Goal: Information Seeking & Learning: Learn about a topic

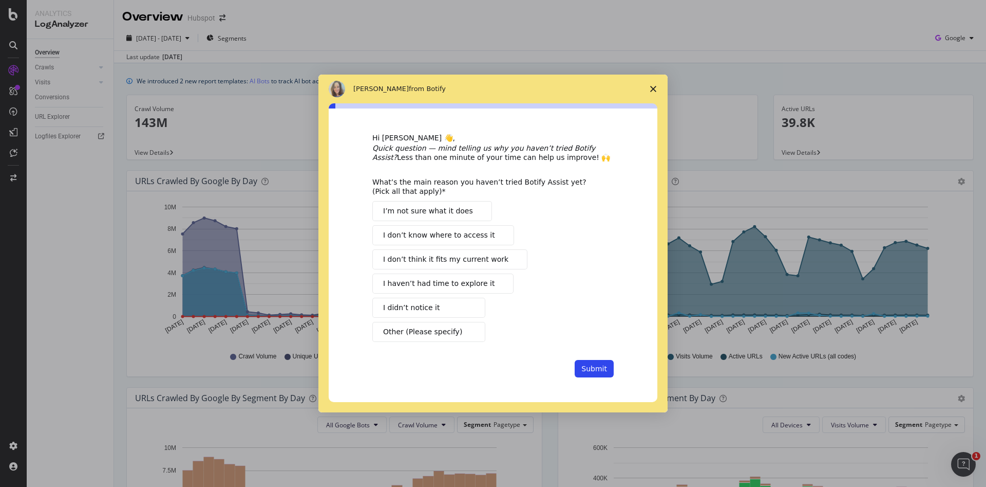
click at [660, 86] on span "Close survey" at bounding box center [653, 88] width 29 height 29
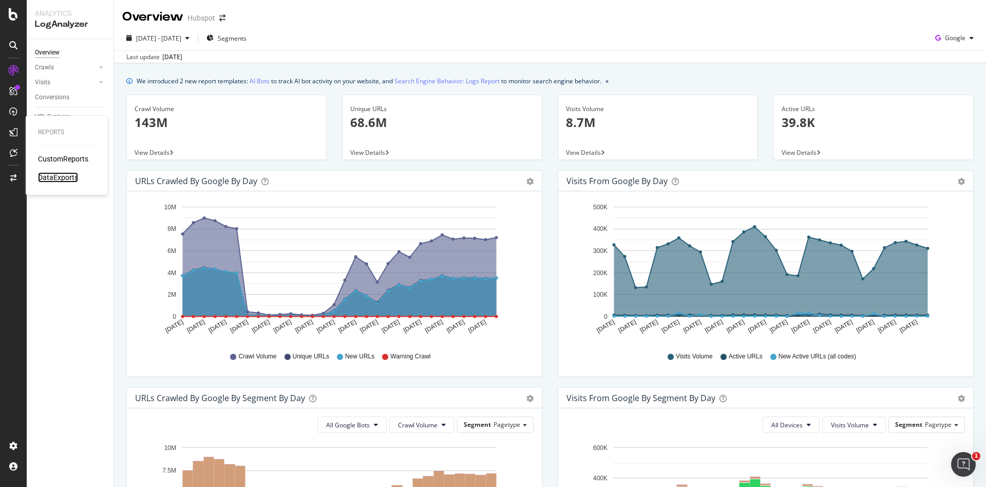
click at [59, 177] on div "DataExports" at bounding box center [58, 177] width 40 height 10
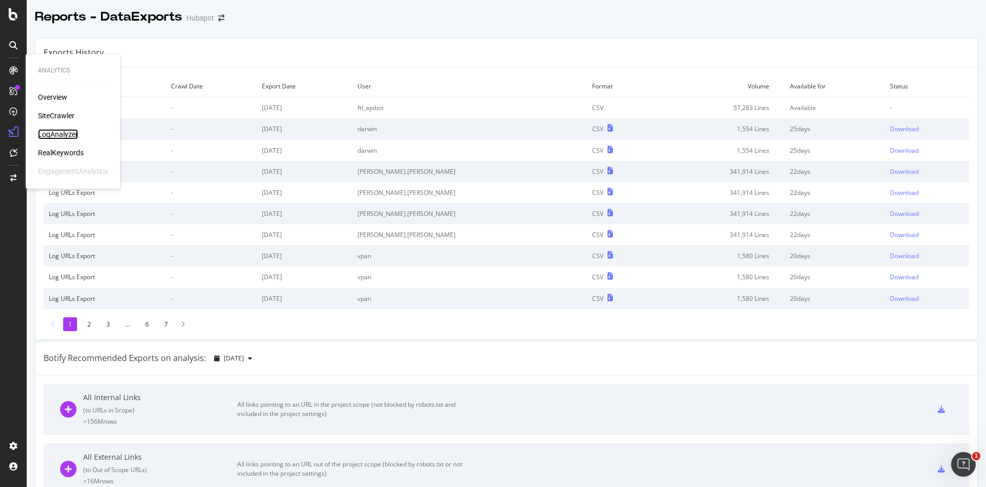
click at [60, 133] on div "LogAnalyzer" at bounding box center [58, 134] width 40 height 10
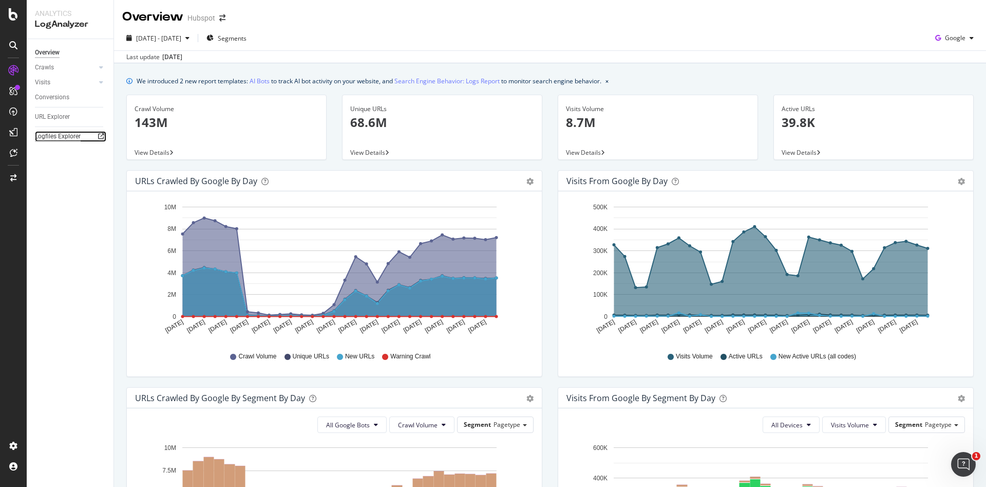
click at [59, 133] on div "Logfiles Explorer" at bounding box center [58, 136] width 46 height 11
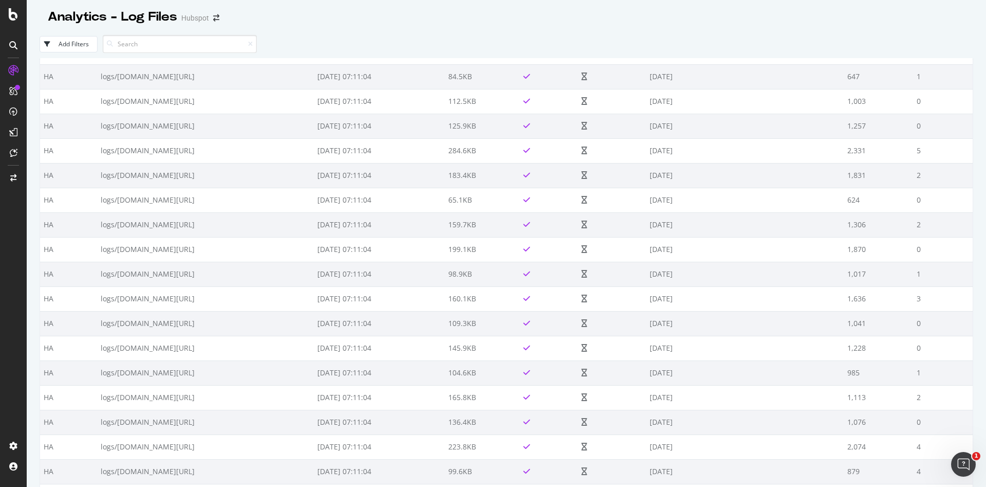
scroll to position [11620, 0]
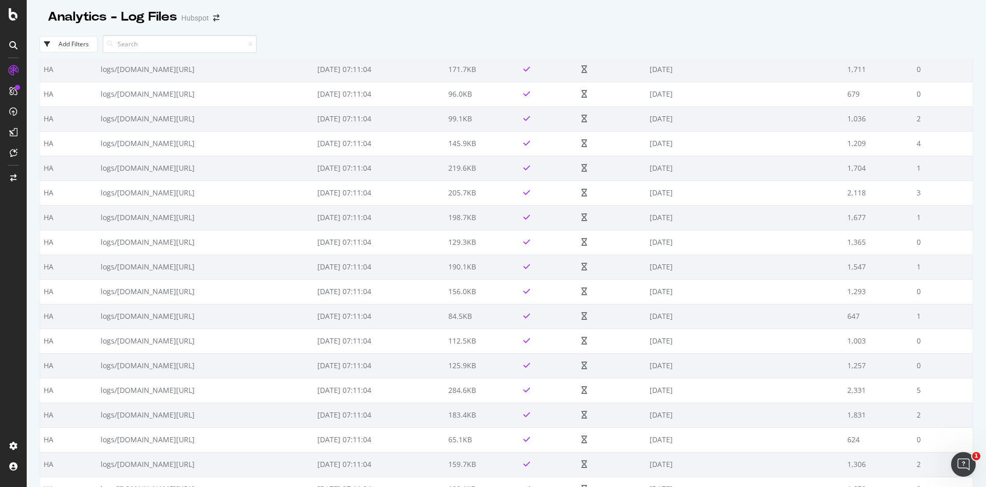
click at [70, 43] on div "Add Filters" at bounding box center [74, 44] width 30 height 9
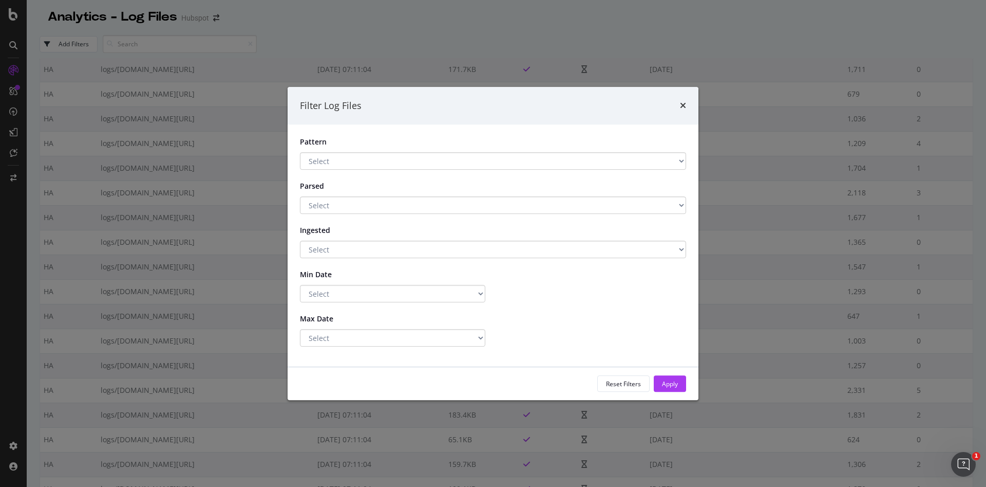
click at [382, 152] on select "Select \.zip$ .*\.gz$ .*\.csv$ Has a Pattern No Pattern" at bounding box center [493, 160] width 386 height 17
click at [403, 199] on select "Select Yes No" at bounding box center [493, 204] width 386 height 17
click at [424, 254] on select "Select Yes No" at bounding box center [493, 248] width 386 height 17
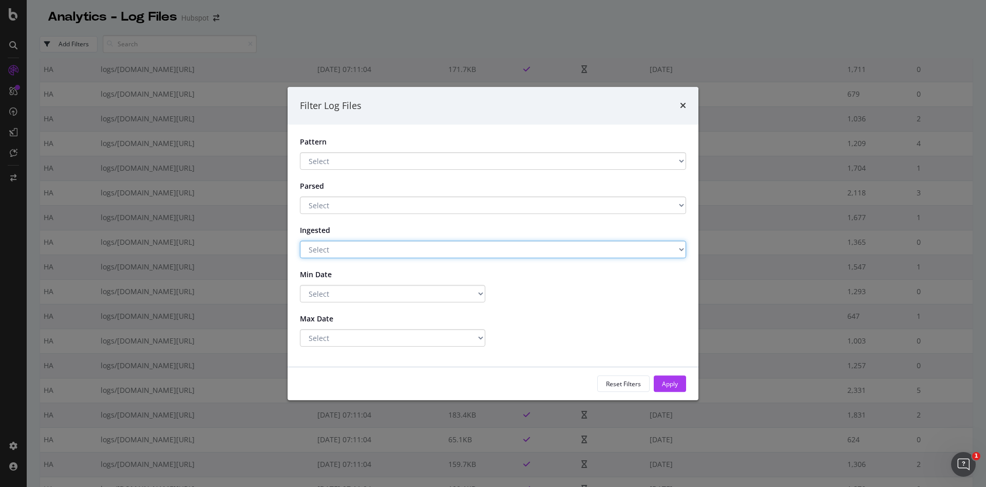
click at [424, 254] on select "Select Yes No" at bounding box center [493, 248] width 386 height 17
click at [426, 300] on select "Select Greater Than or equals Less Than or equals Equals" at bounding box center [392, 293] width 185 height 17
select select "gte"
click at [300, 285] on select "Select Greater Than or equals Less Than or equals Equals" at bounding box center [392, 293] width 185 height 17
click at [554, 292] on input "[DATE]" at bounding box center [593, 293] width 185 height 17
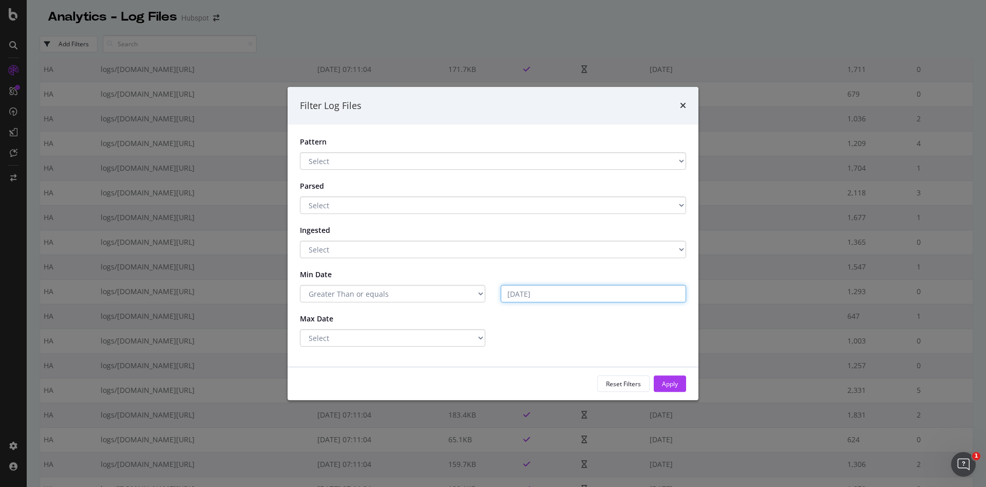
type input "[DATE]"
click at [550, 297] on input "[DATE]" at bounding box center [593, 293] width 185 height 17
click at [527, 296] on input "[DATE]" at bounding box center [593, 293] width 185 height 17
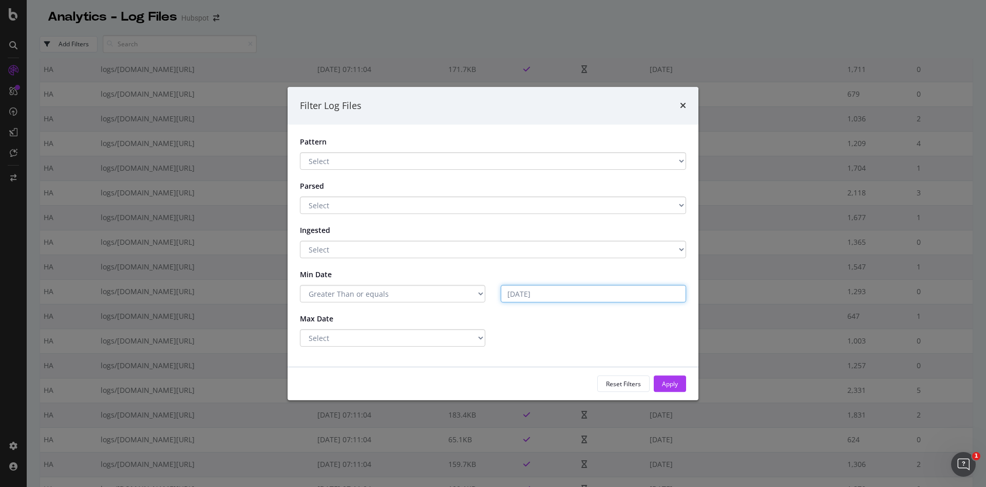
click at [519, 299] on input "[DATE]" at bounding box center [593, 293] width 185 height 17
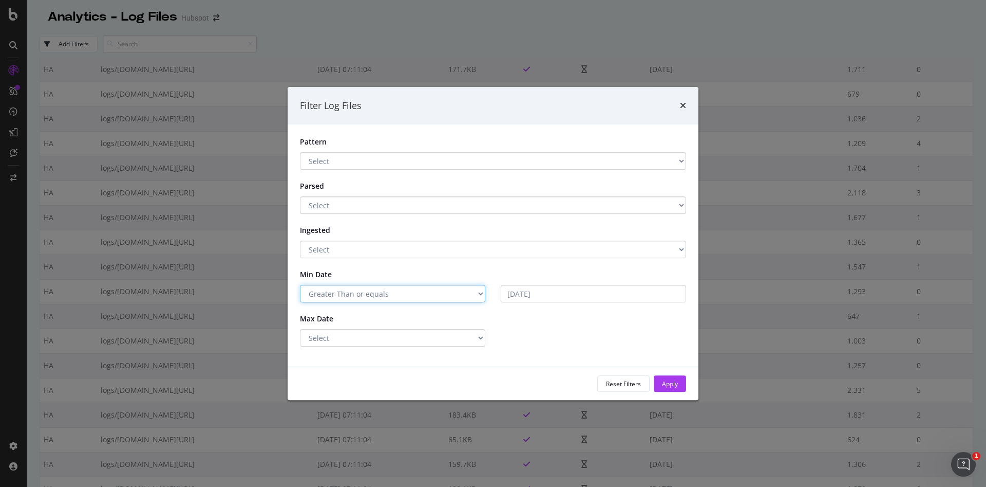
click at [439, 290] on select "Select Greater Than or equals Less Than or equals Equals" at bounding box center [392, 293] width 185 height 17
select select "eq"
click at [300, 285] on select "Select Greater Than or equals Less Than or equals Equals" at bounding box center [392, 293] width 185 height 17
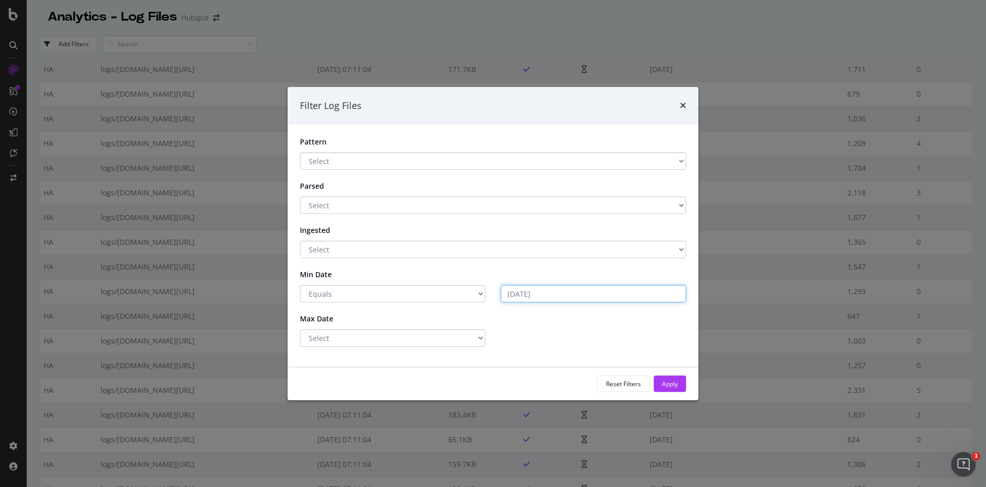
click at [539, 295] on input "[DATE]" at bounding box center [593, 293] width 185 height 17
type input "[DATE]"
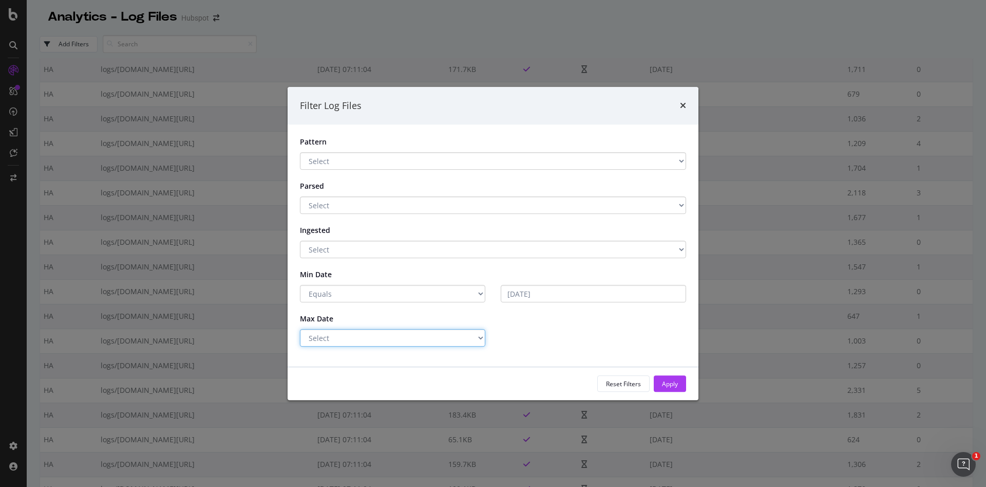
click at [457, 337] on select "Select Greater Than or equals Less Than or equals Equals" at bounding box center [392, 337] width 185 height 17
select select "eq"
click at [300, 329] on select "Select Greater Than or equals Less Than or equals Equals" at bounding box center [392, 337] width 185 height 17
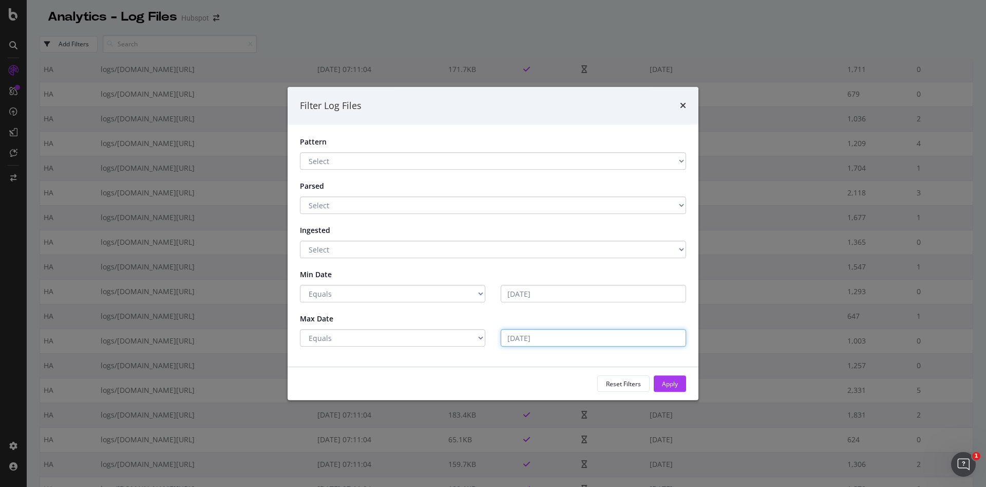
click at [528, 341] on input "[DATE]" at bounding box center [593, 337] width 185 height 17
click at [532, 341] on input "[DATE]" at bounding box center [593, 337] width 185 height 17
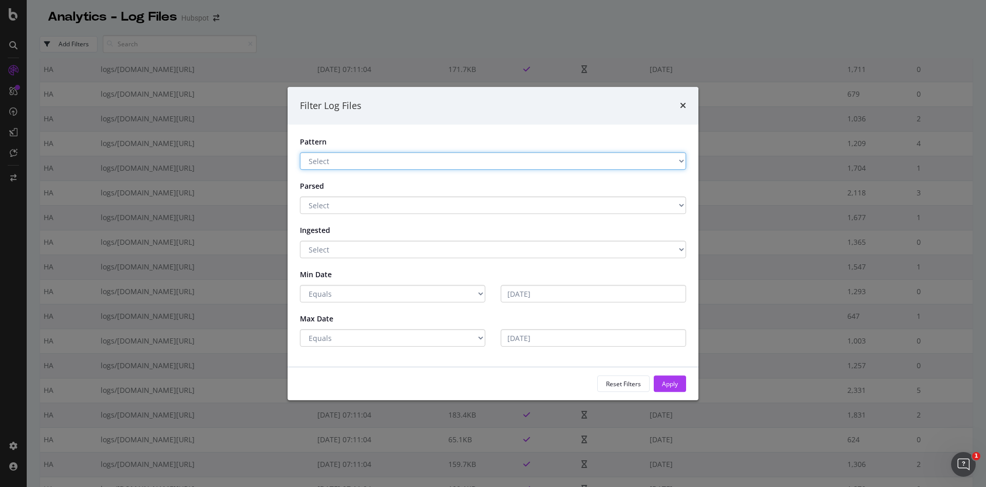
click at [466, 155] on select "Select \.zip$ .*\.gz$ .*\.csv$ Has a Pattern No Pattern" at bounding box center [493, 160] width 386 height 17
select select "No"
click at [300, 152] on select "Select \.zip$ .*\.gz$ .*\.csv$ Has a Pattern No Pattern" at bounding box center [493, 160] width 386 height 17
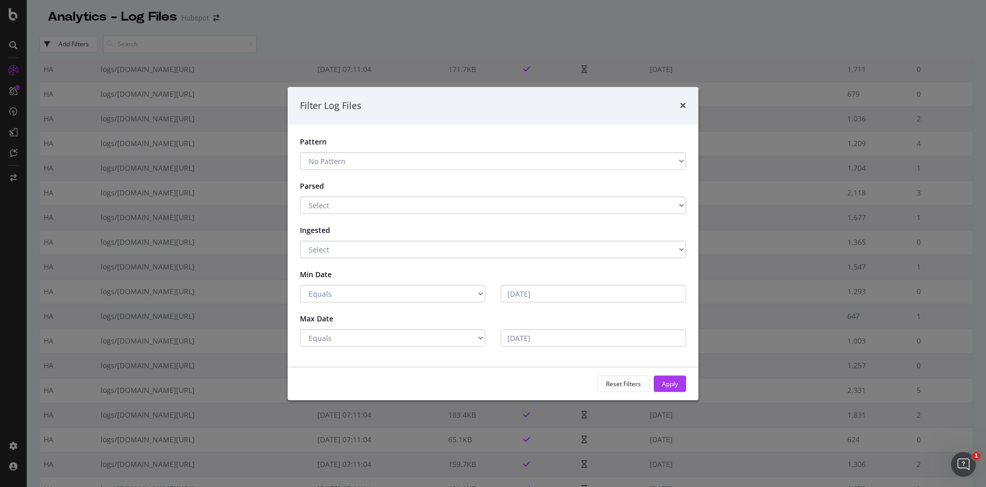
click at [446, 192] on div "Parsed Select Yes No" at bounding box center [493, 195] width 402 height 36
click at [440, 211] on select "Select Yes No" at bounding box center [493, 204] width 386 height 17
select select "true"
click at [300, 196] on select "Select Yes No" at bounding box center [493, 204] width 386 height 17
click at [422, 246] on select "Select Yes No" at bounding box center [493, 248] width 386 height 17
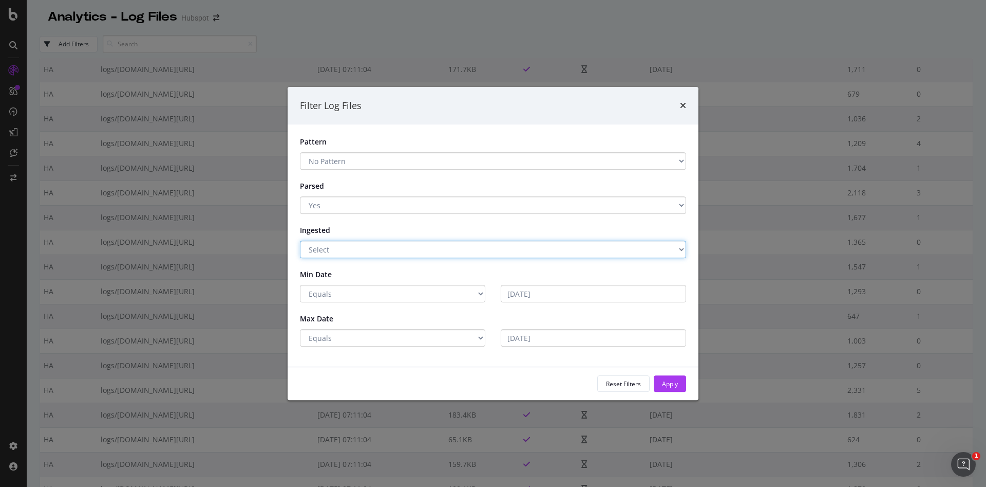
select select "true"
click at [300, 240] on select "Select Yes No" at bounding box center [493, 248] width 386 height 17
click at [564, 293] on input "[DATE]" at bounding box center [593, 293] width 185 height 17
drag, startPoint x: 563, startPoint y: 293, endPoint x: 539, endPoint y: 292, distance: 24.2
click at [539, 292] on input "[DATE]" at bounding box center [593, 293] width 185 height 17
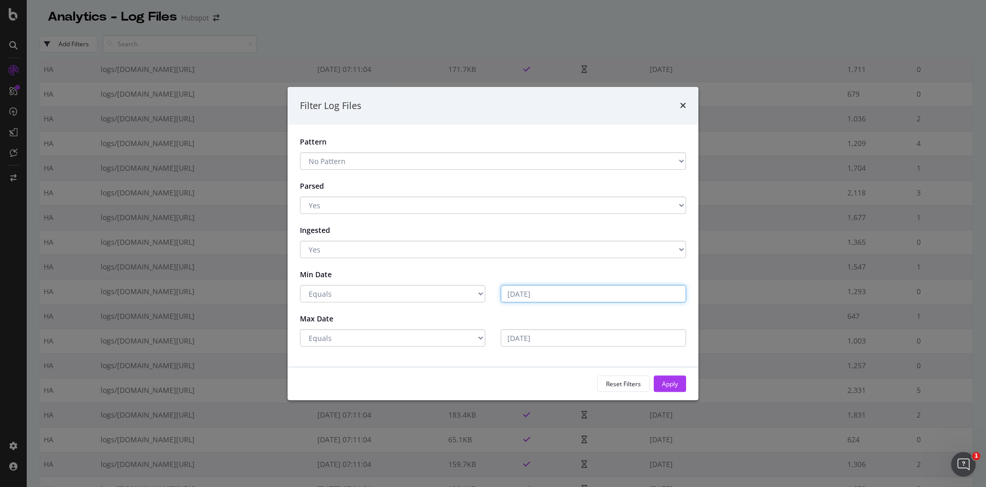
click at [539, 292] on input "[DATE]" at bounding box center [593, 293] width 185 height 17
click at [536, 286] on input "[DATE]" at bounding box center [593, 293] width 185 height 17
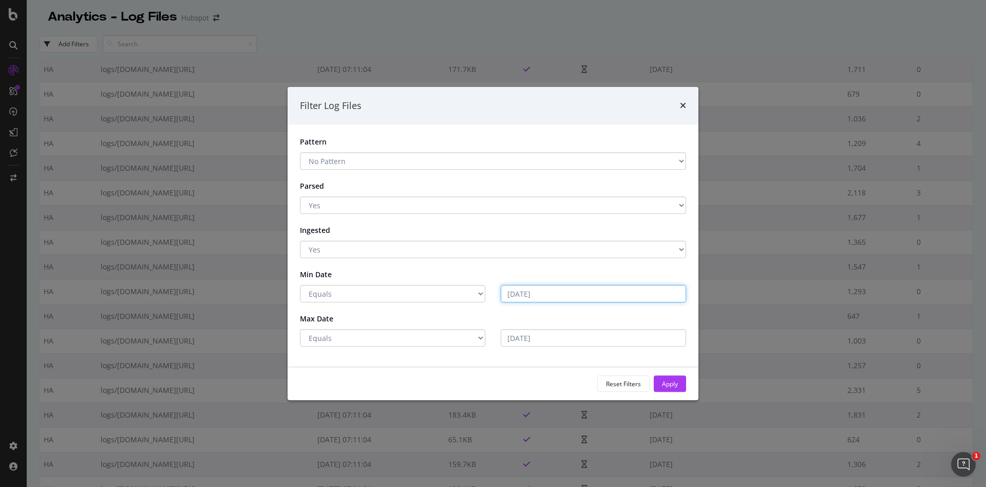
click at [544, 297] on input "[DATE]" at bounding box center [593, 293] width 185 height 17
click at [670, 387] on div "Apply" at bounding box center [670, 383] width 16 height 9
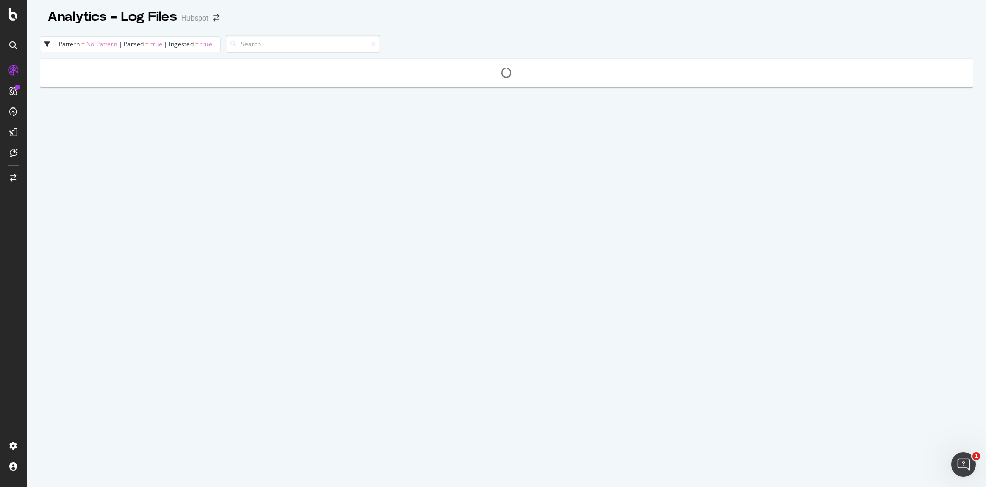
click at [48, 47] on icon "button" at bounding box center [47, 44] width 6 height 6
select select "No"
select select "true"
select select "eq"
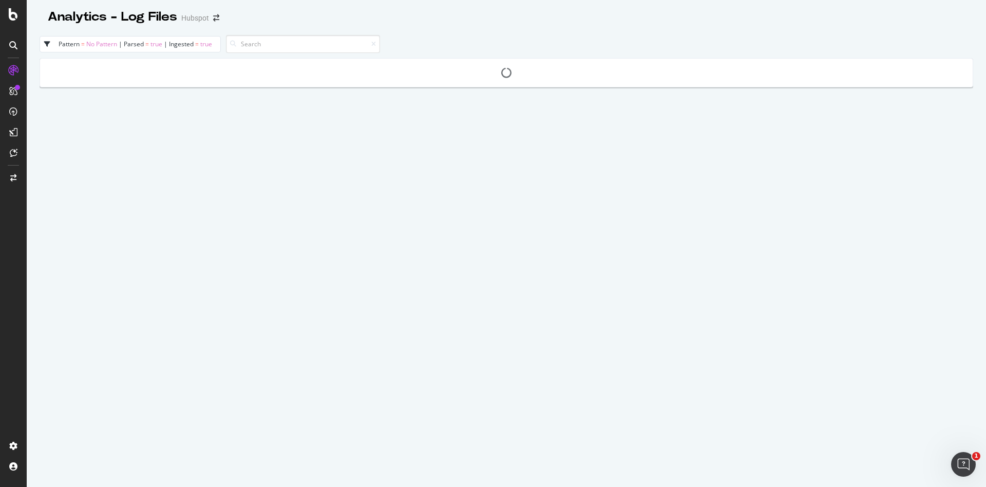
select select "eq"
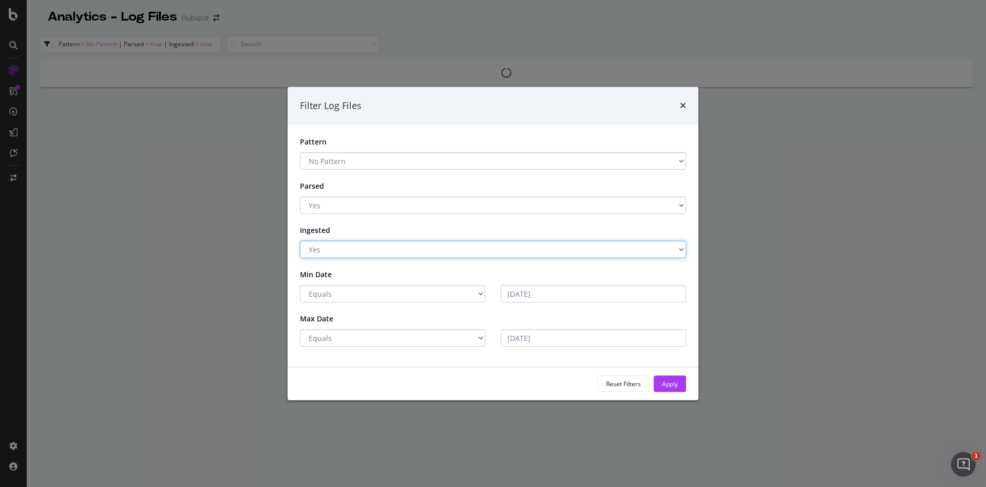
click at [365, 251] on select "Select Yes No" at bounding box center [493, 248] width 386 height 17
select select "false"
click at [300, 240] on select "Select Yes No" at bounding box center [493, 248] width 386 height 17
click at [378, 205] on select "Select Yes No" at bounding box center [493, 204] width 386 height 17
click at [417, 175] on form "Pattern Select \.zip$ .*\.gz$ .*\.csv$ Has a Pattern No Pattern Parsed Select Y…" at bounding box center [493, 242] width 386 height 210
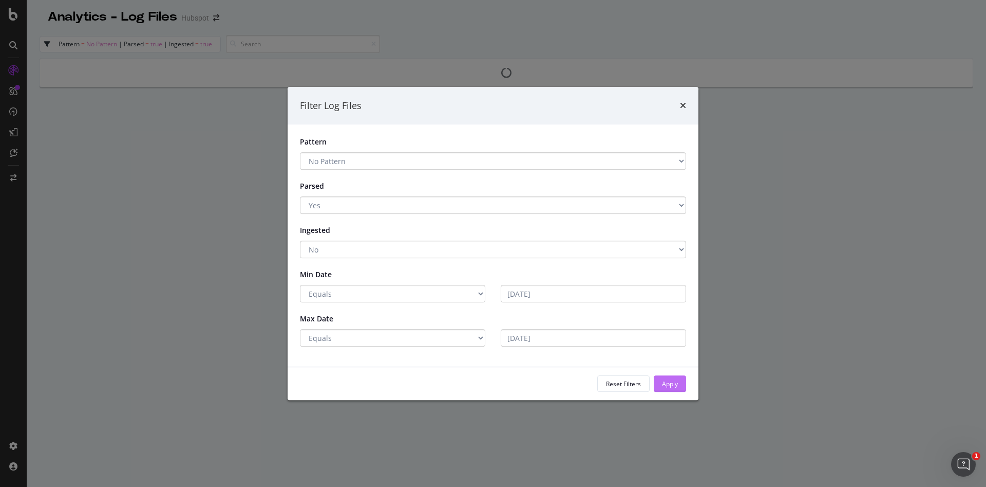
click at [667, 384] on div "Apply" at bounding box center [670, 383] width 16 height 9
